Goal: Task Accomplishment & Management: Complete application form

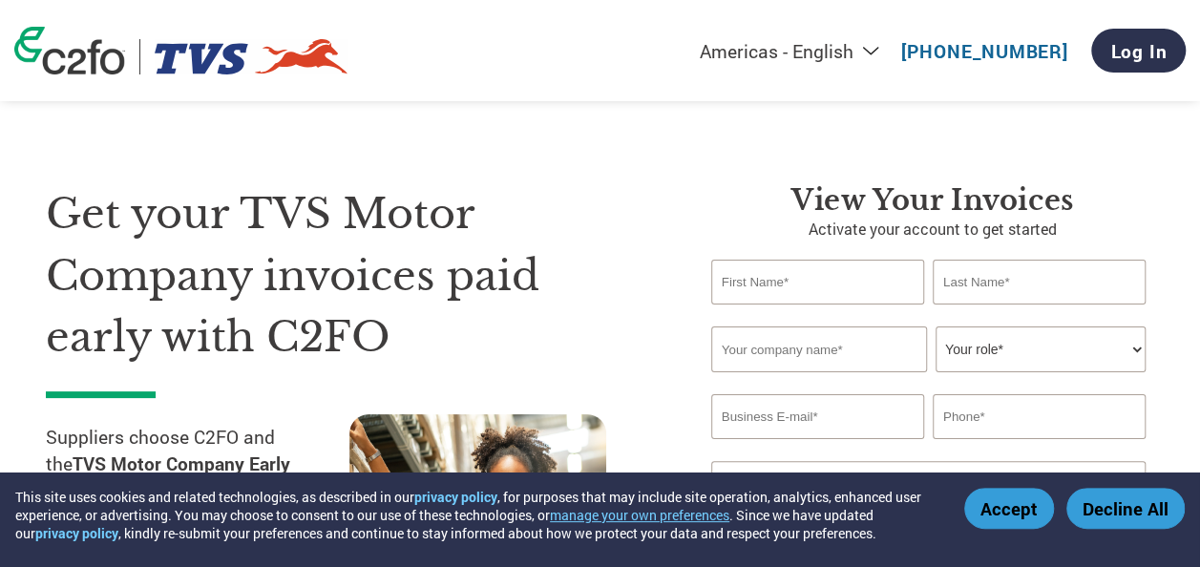
click at [786, 294] on input "text" at bounding box center [817, 282] width 213 height 45
type input "karpagam"
type input "[PERSON_NAME]"
click at [781, 330] on input "text" at bounding box center [819, 350] width 216 height 46
type input "komatsu india private limited"
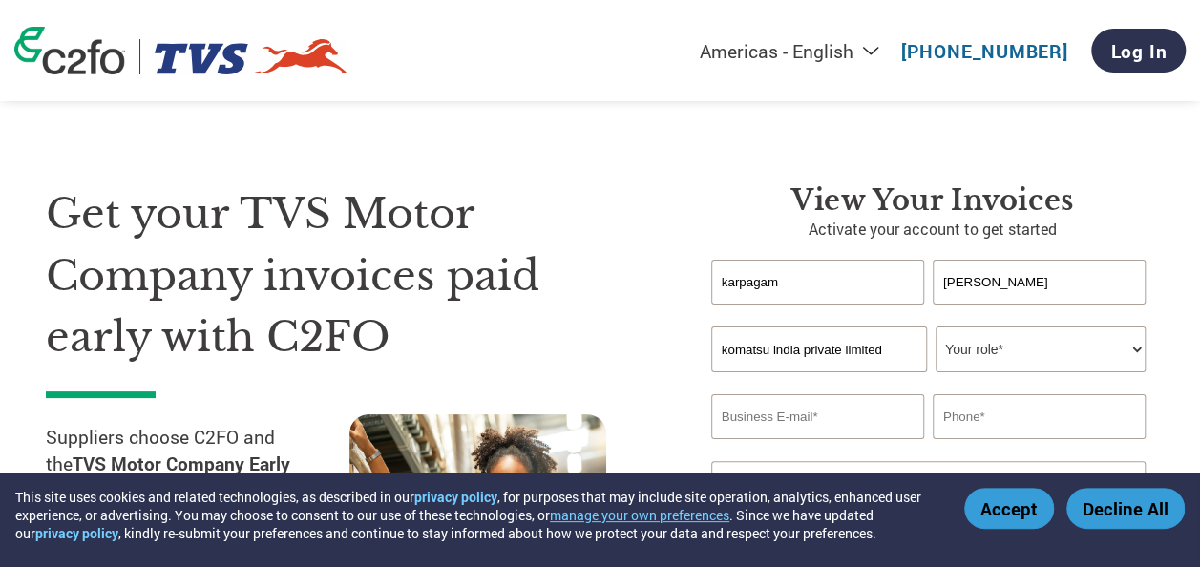
click at [1009, 335] on select "Your role* CFO Controller Credit Manager Finance Director Treasurer CEO Preside…" at bounding box center [1041, 350] width 210 height 46
select select "ACCOUNTING"
click at [936, 327] on select "Your role* CFO Controller Credit Manager Finance Director Treasurer CEO Preside…" at bounding box center [1041, 350] width 210 height 46
click at [792, 422] on input "email" at bounding box center [817, 416] width 213 height 45
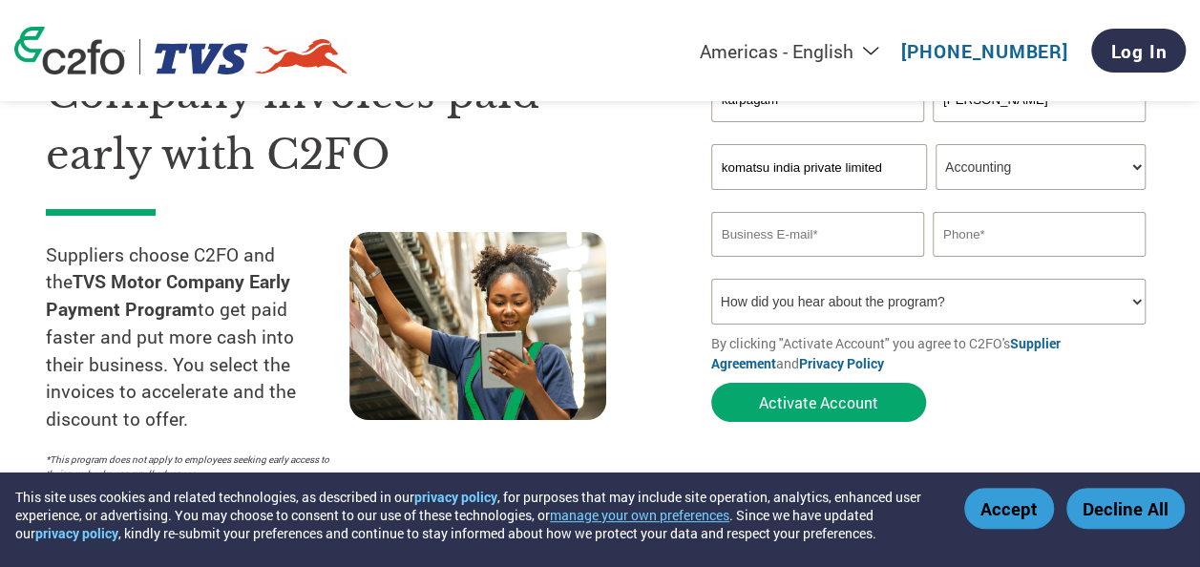
scroll to position [191, 0]
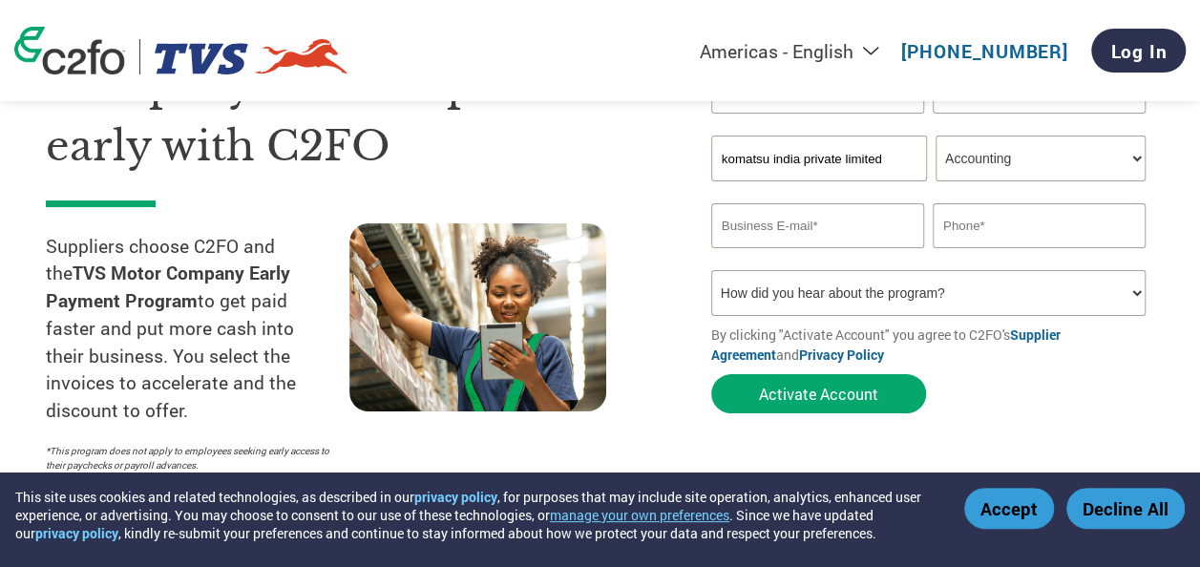
click at [795, 238] on input "email" at bounding box center [817, 225] width 213 height 45
type input "[EMAIL_ADDRESS][DOMAIN_NAME]"
click at [1020, 221] on input "text" at bounding box center [1039, 225] width 213 height 45
type input "08939807142"
click at [966, 303] on select "How did you hear about the program? Received a letter Email Social Media Online…" at bounding box center [928, 293] width 434 height 46
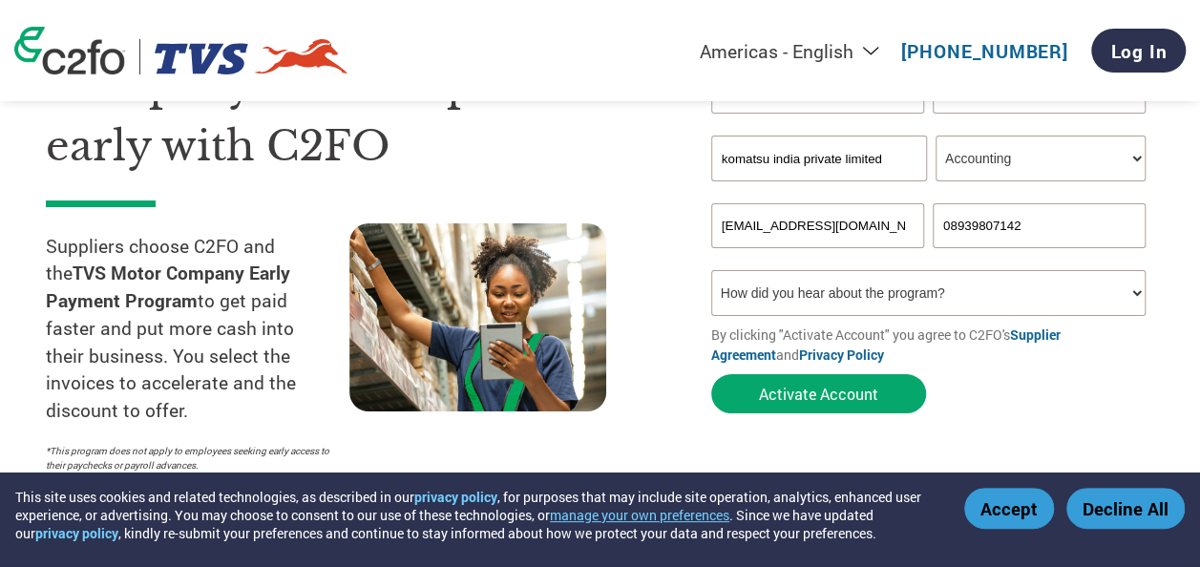
select select "Email"
click at [711, 273] on select "How did you hear about the program? Received a letter Email Social Media Online…" at bounding box center [928, 293] width 434 height 46
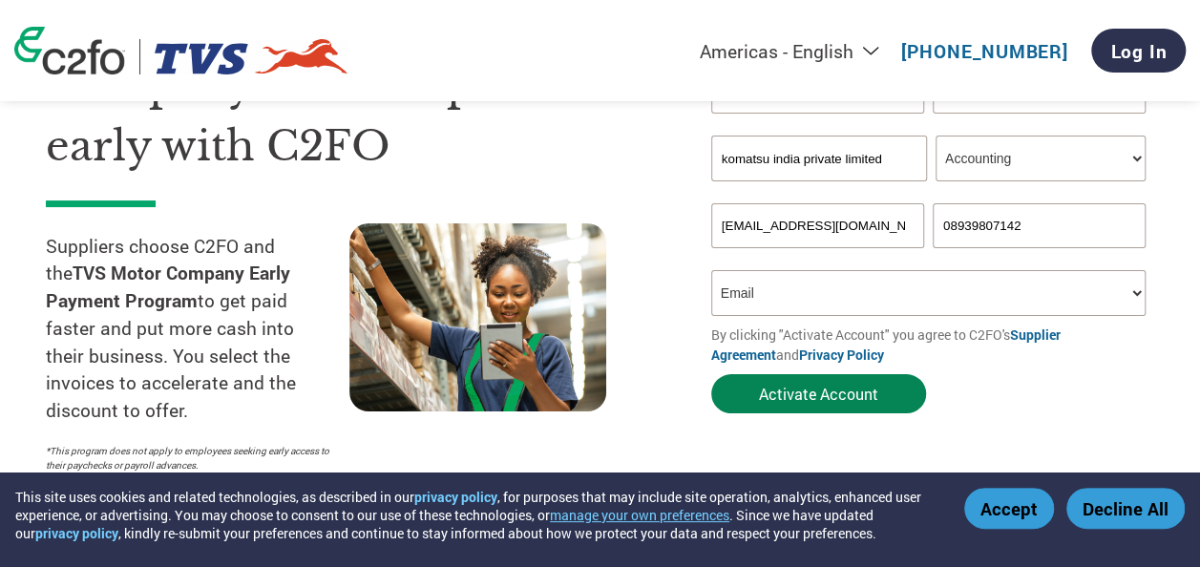
click at [856, 402] on button "Activate Account" at bounding box center [818, 393] width 215 height 39
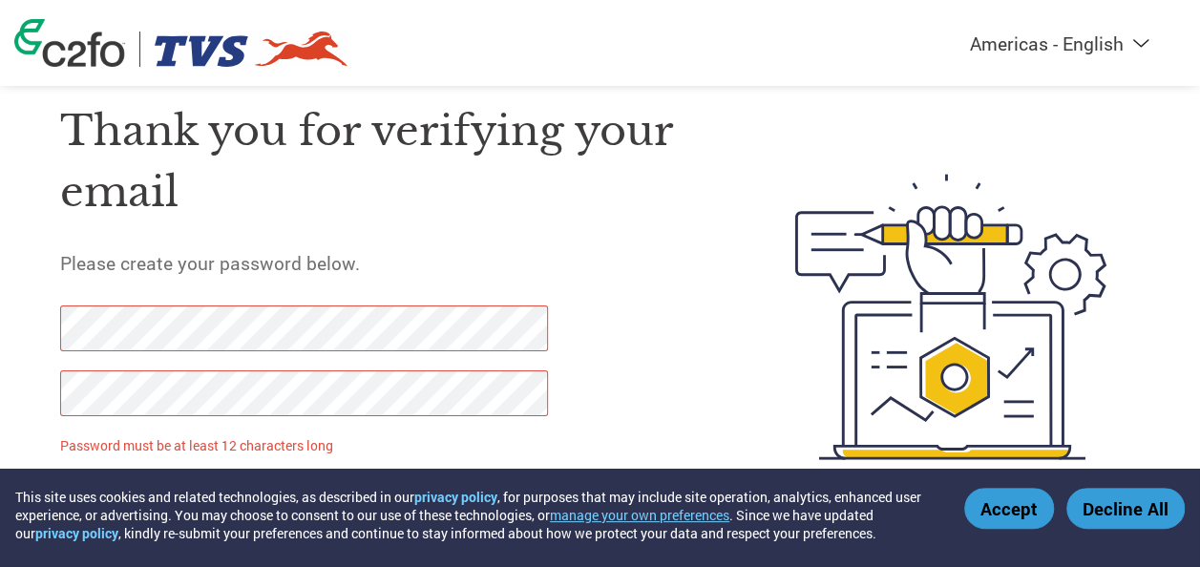
scroll to position [94, 0]
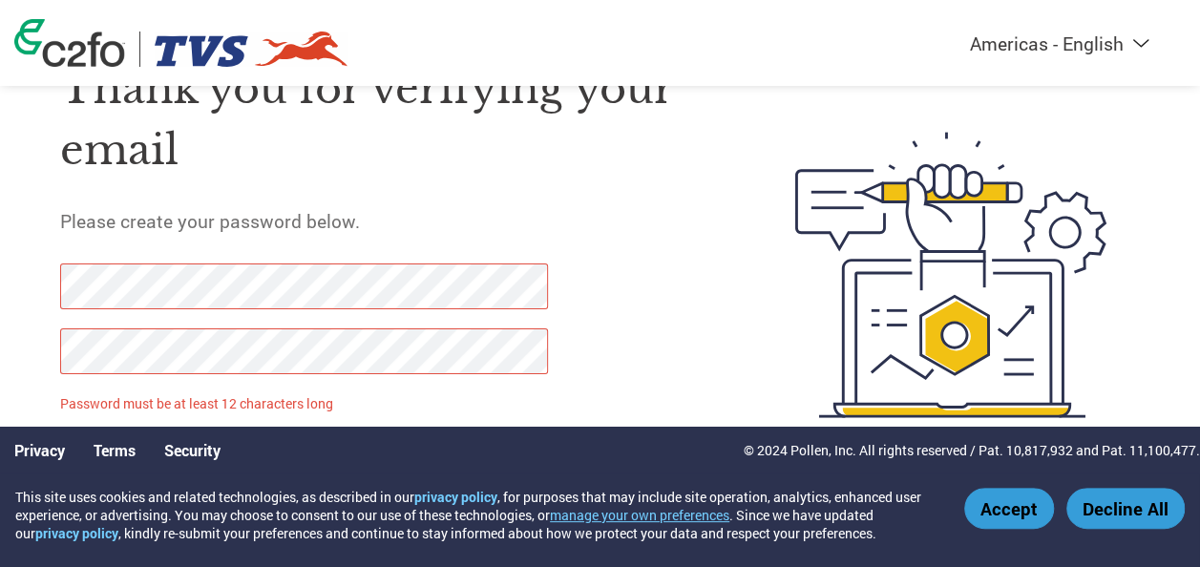
click at [4, 285] on div "Thank you for verifying your email Please create your password below. Password …" at bounding box center [600, 275] width 1200 height 489
click at [278, 412] on p "Password must be at least 12 characters long" at bounding box center [306, 403] width 493 height 20
click at [1016, 508] on button "Accept" at bounding box center [1009, 508] width 90 height 41
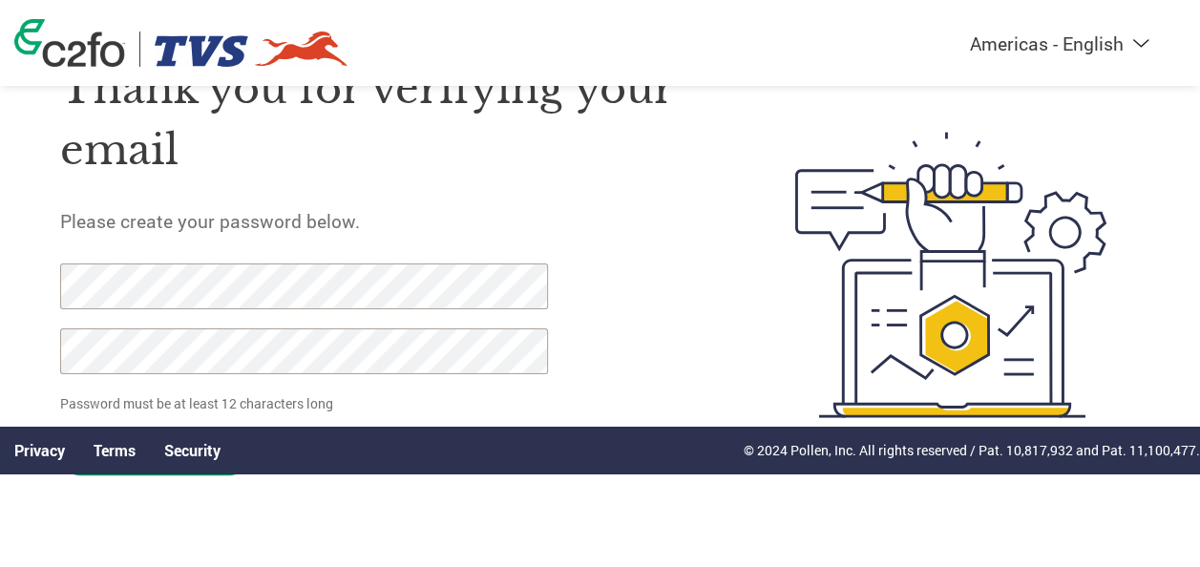
click at [285, 391] on div at bounding box center [293, 329] width 467 height 130
click at [310, 395] on p "Password must be at least 12 characters long" at bounding box center [306, 403] width 493 height 20
click at [0, 270] on html "This site uses cookies and related technologies, as described in our privacy po…" at bounding box center [600, 236] width 1200 height 661
click at [0, 322] on html "This site uses cookies and related technologies, as described in our privacy po…" at bounding box center [600, 236] width 1200 height 661
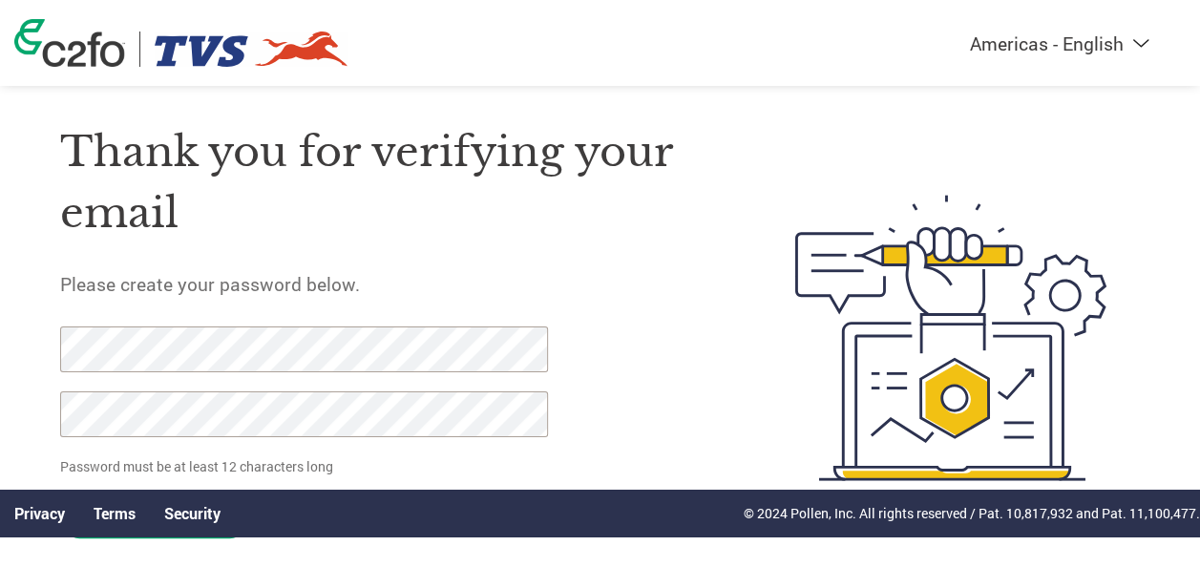
scroll to position [4, 0]
